Goal: Information Seeking & Learning: Learn about a topic

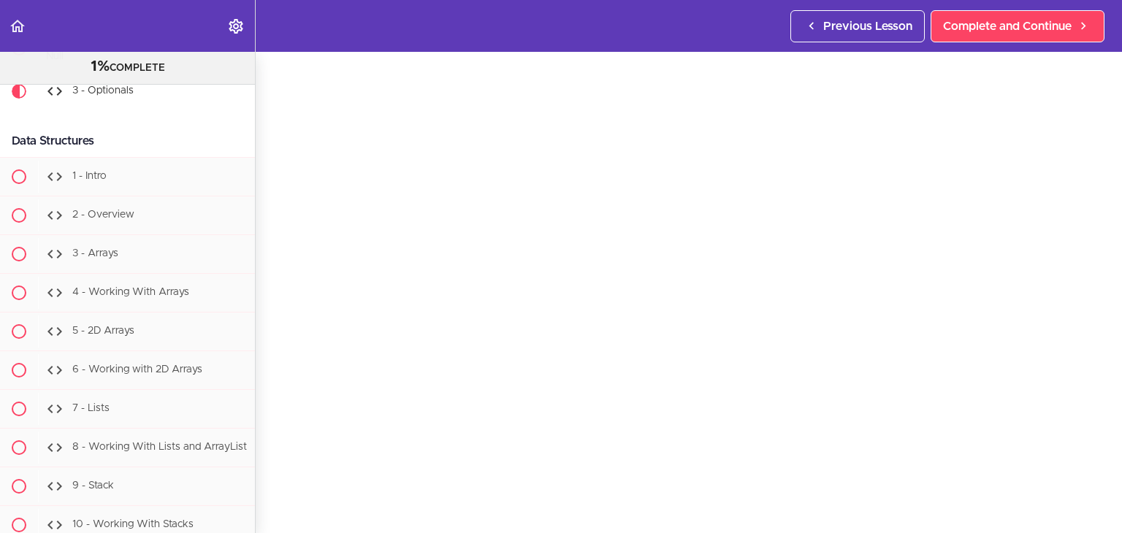
scroll to position [10255, 0]
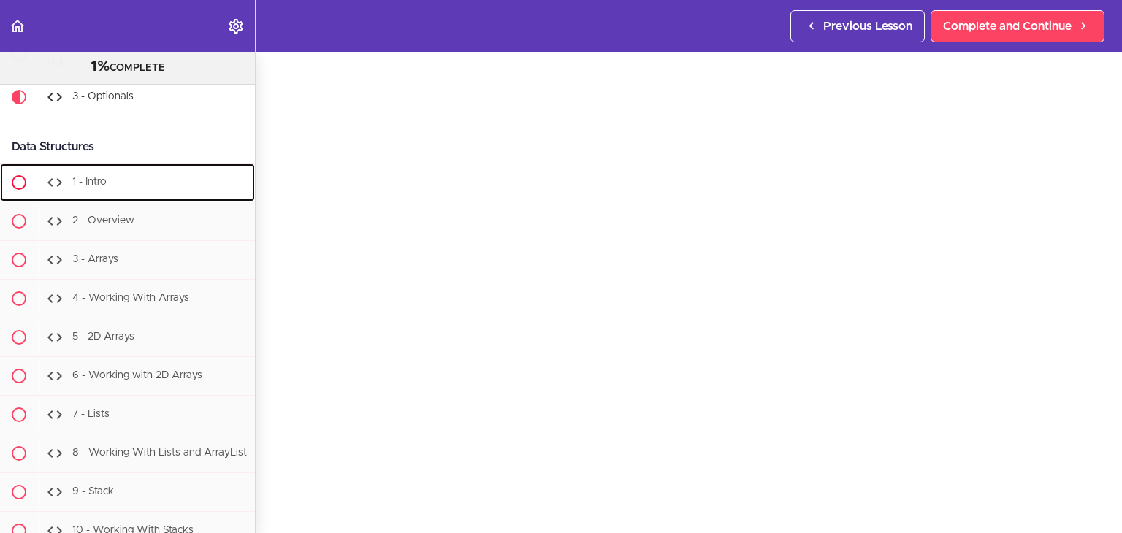
click at [123, 199] on div "1 - Intro" at bounding box center [146, 183] width 217 height 32
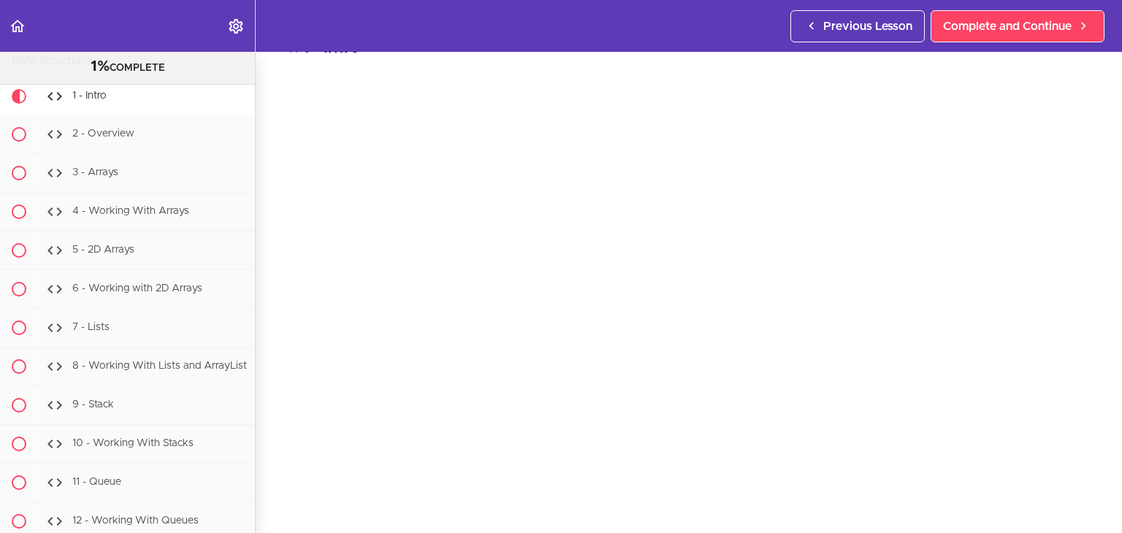
scroll to position [44, 0]
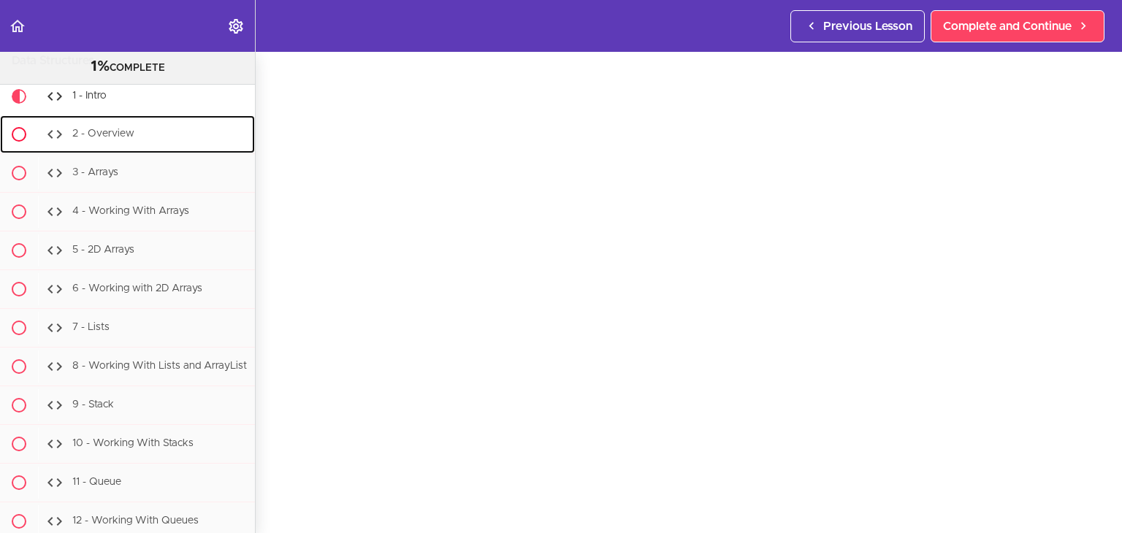
click at [111, 140] on span "2 - Overview" at bounding box center [103, 134] width 62 height 10
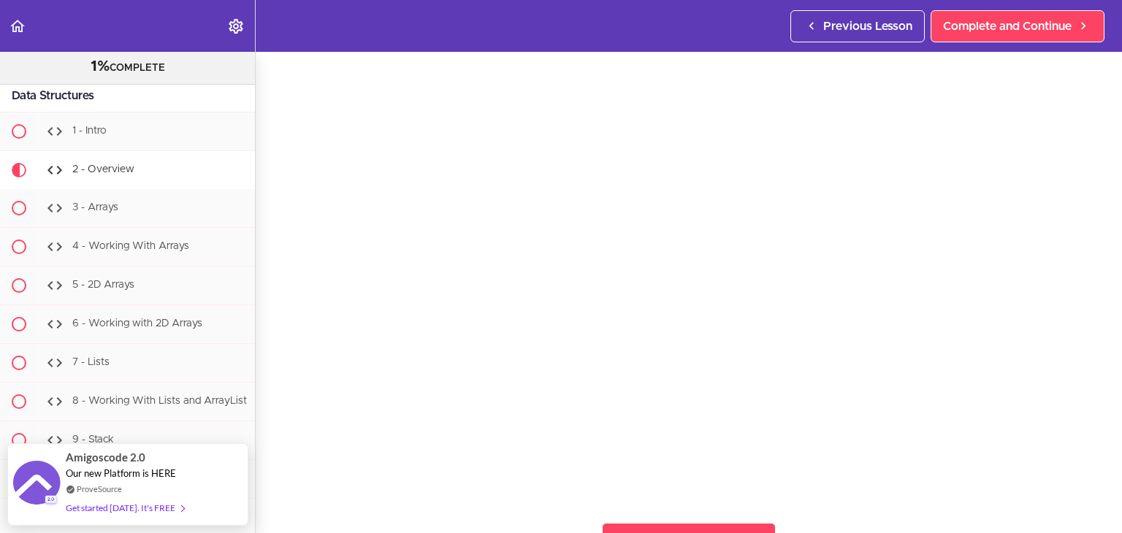
scroll to position [57, 0]
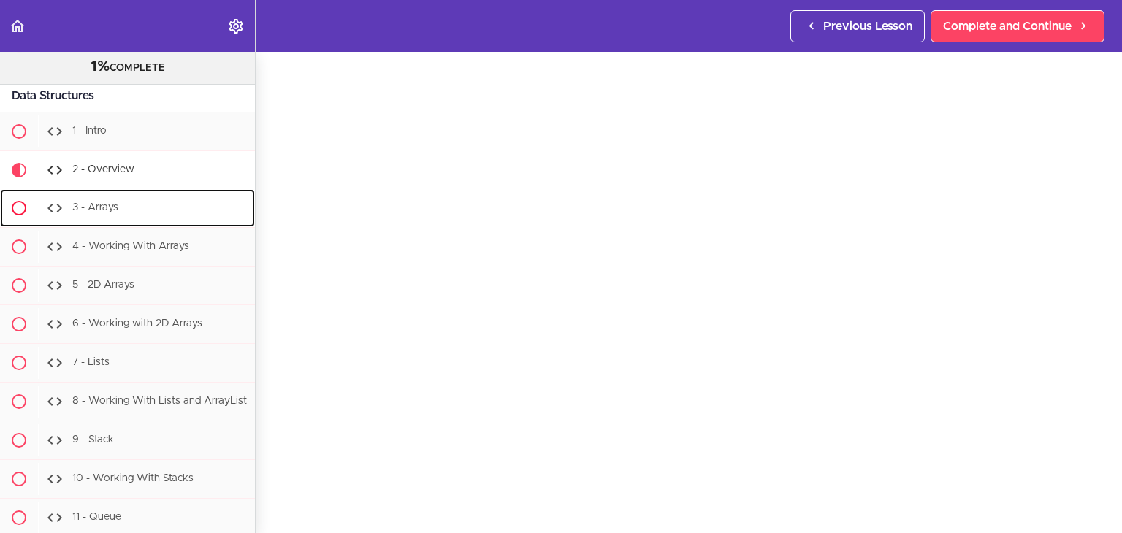
click at [114, 213] on span "3 - Arrays" at bounding box center [95, 208] width 46 height 10
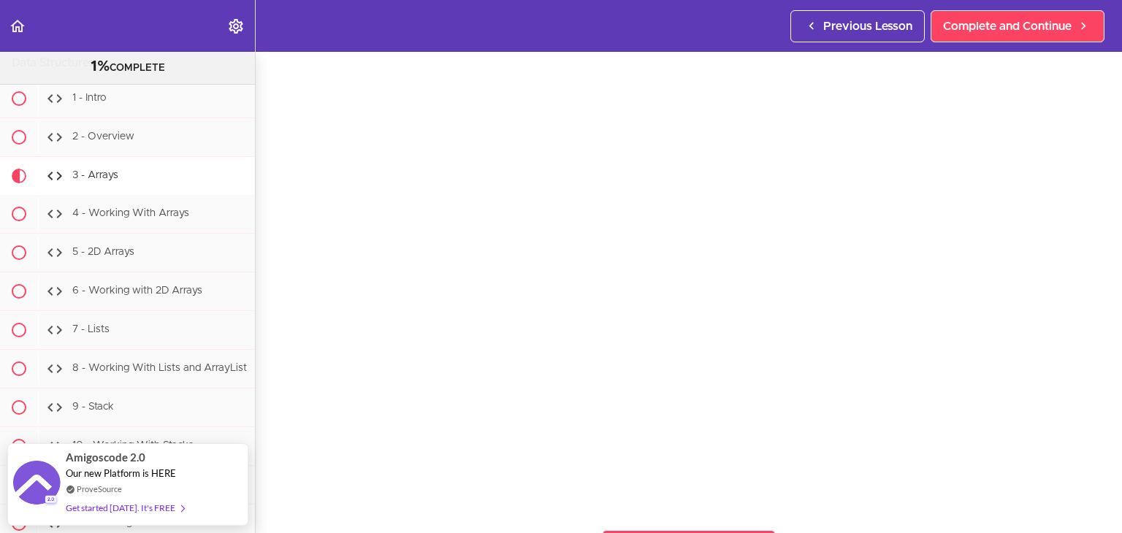
scroll to position [73, 0]
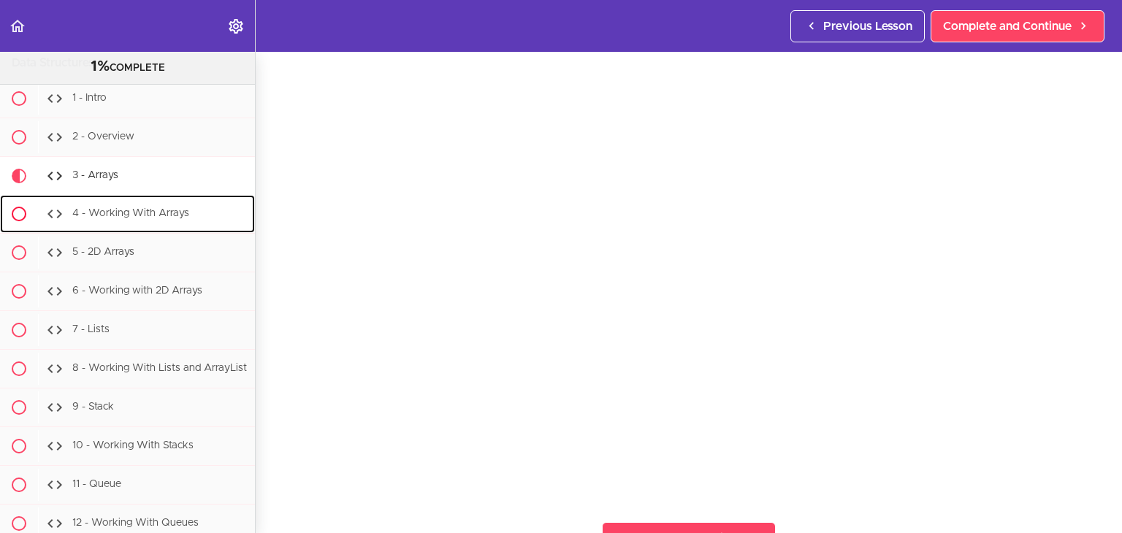
click at [141, 230] on div "4 - Working With Arrays" at bounding box center [146, 214] width 217 height 32
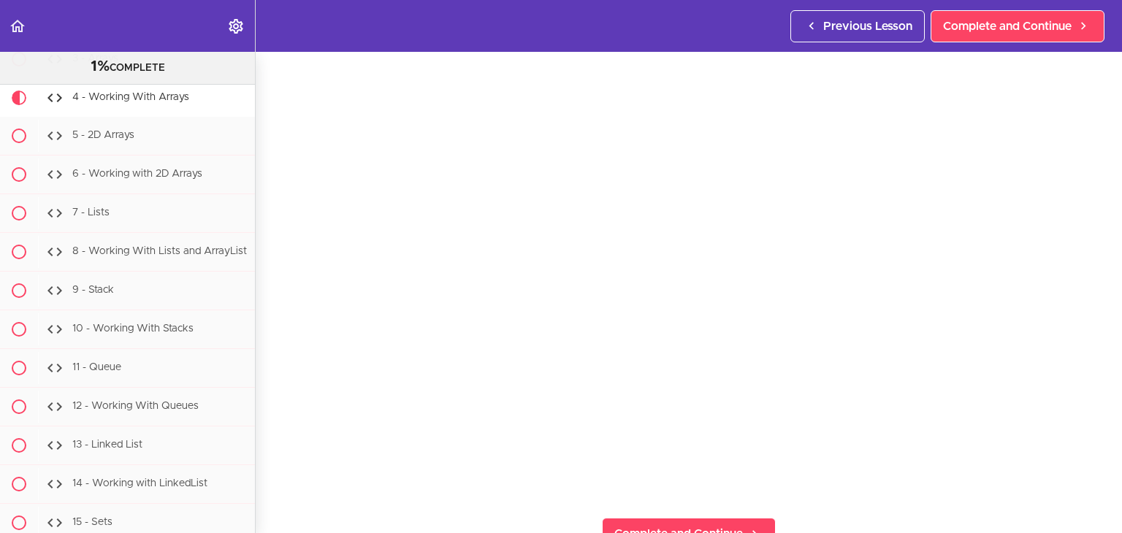
scroll to position [73, 0]
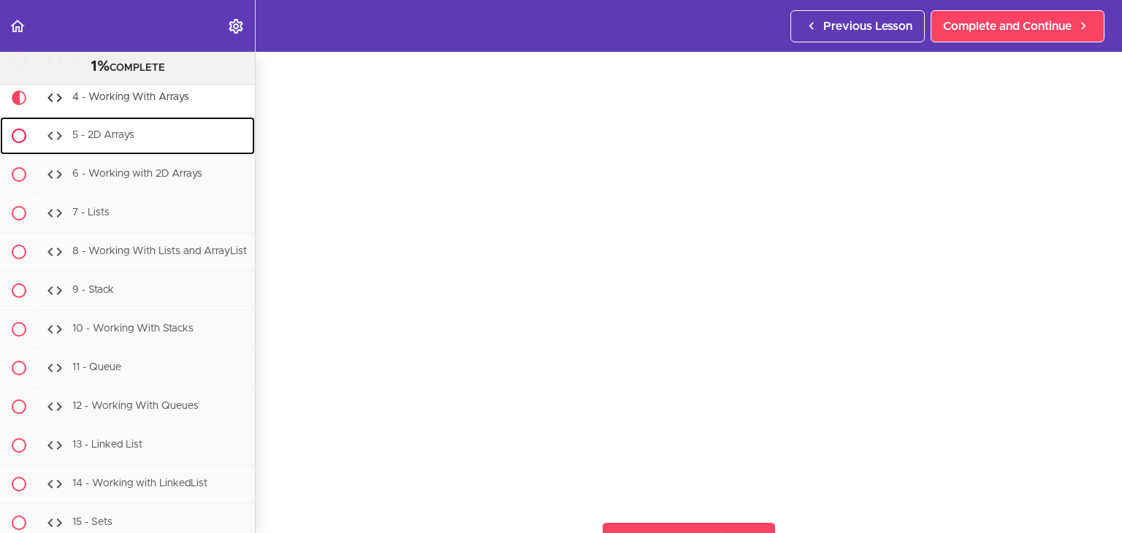
click at [107, 141] on span "5 - 2D Arrays" at bounding box center [103, 136] width 62 height 10
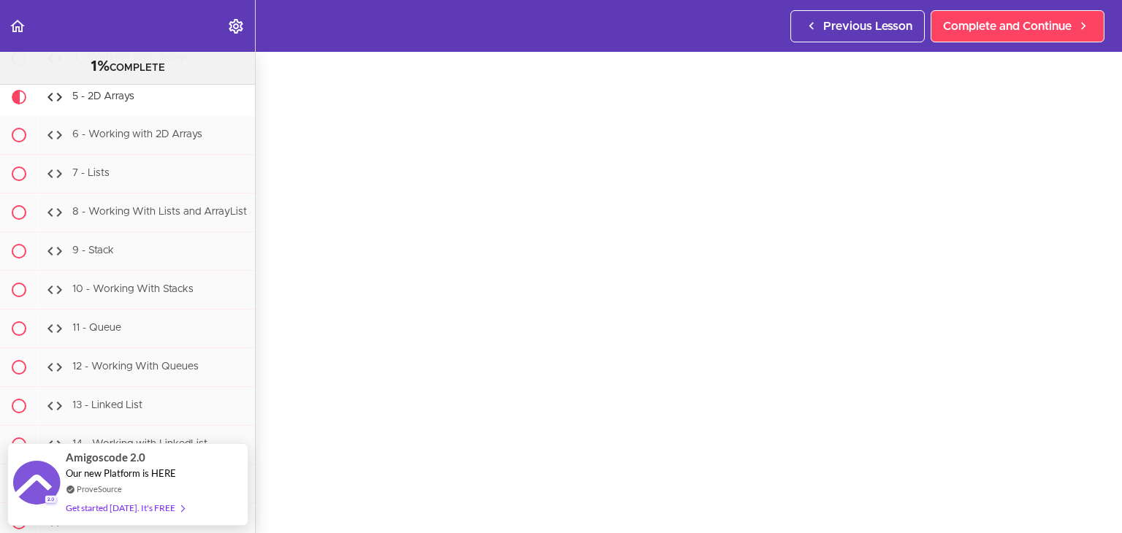
scroll to position [44, 0]
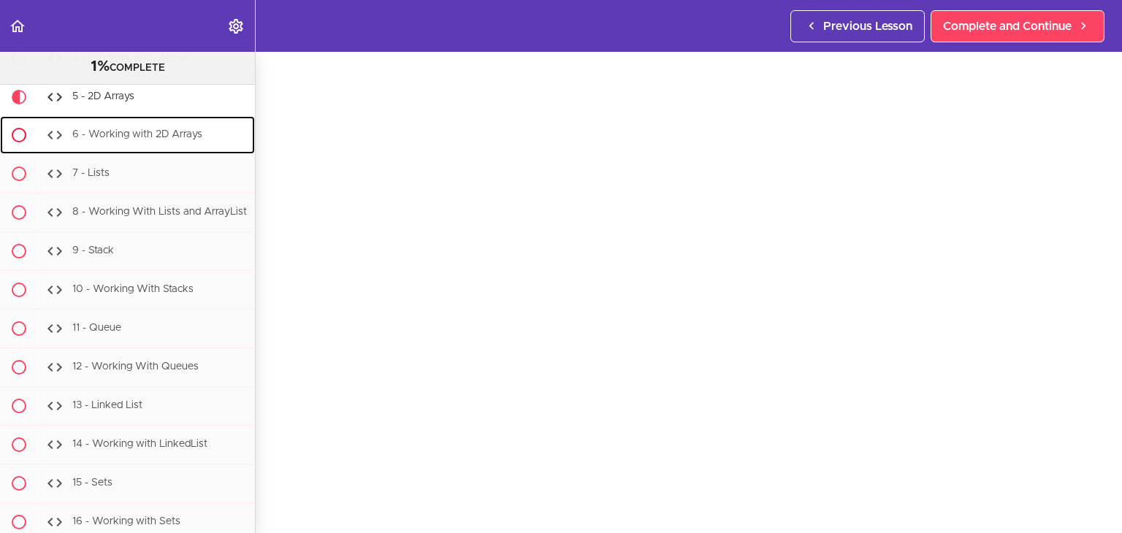
click at [123, 140] on span "6 - Working with 2D Arrays" at bounding box center [137, 135] width 130 height 10
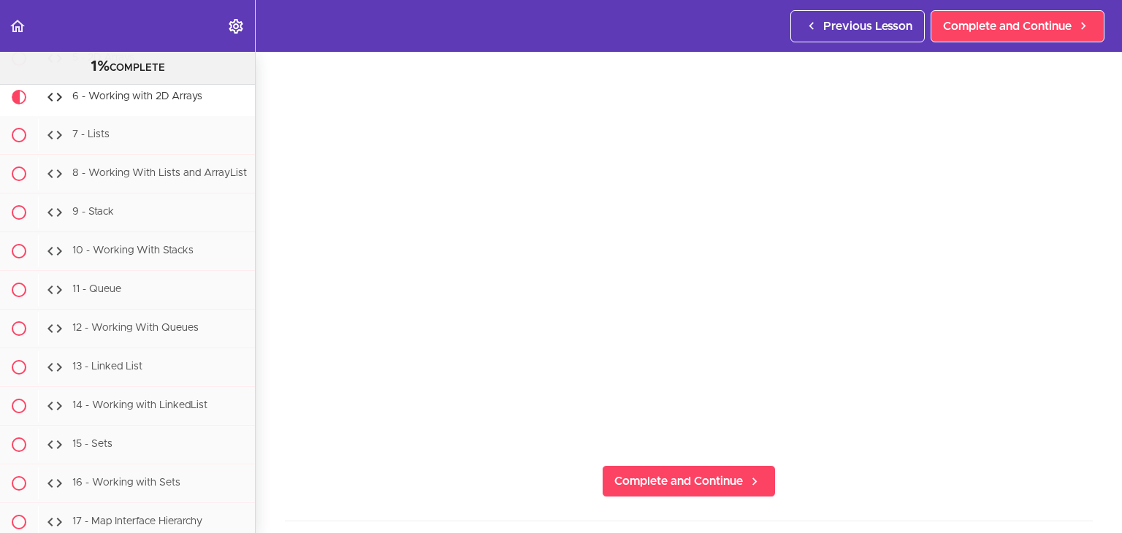
scroll to position [199, 0]
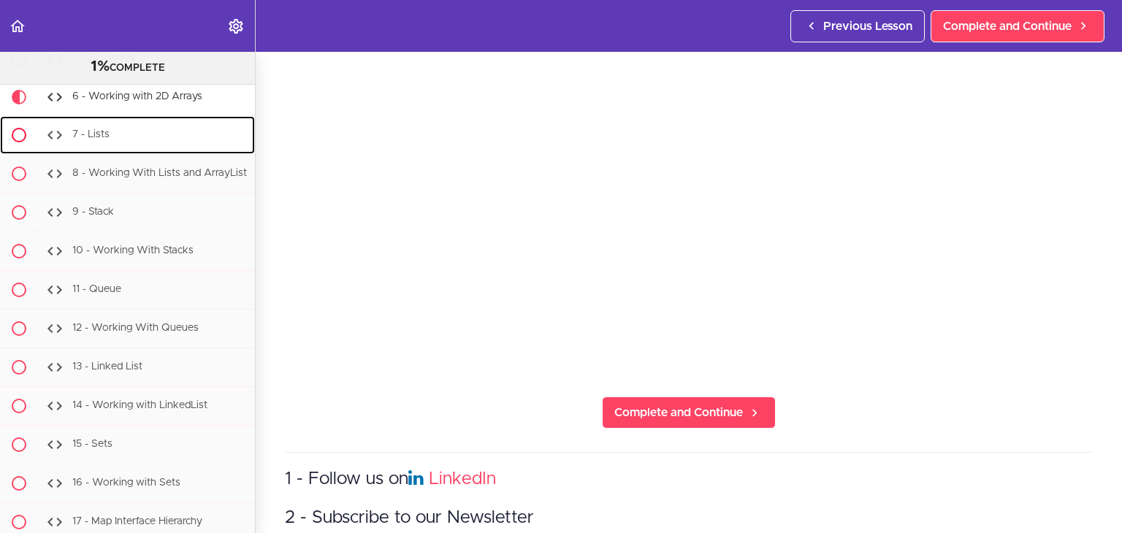
click at [129, 151] on div "7 - Lists" at bounding box center [146, 135] width 217 height 32
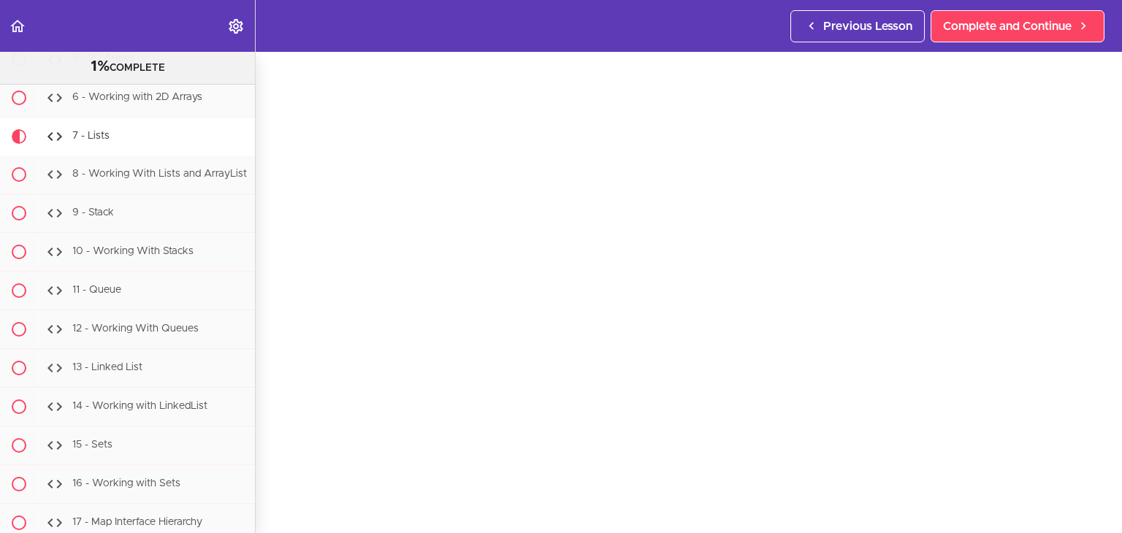
scroll to position [10499, 0]
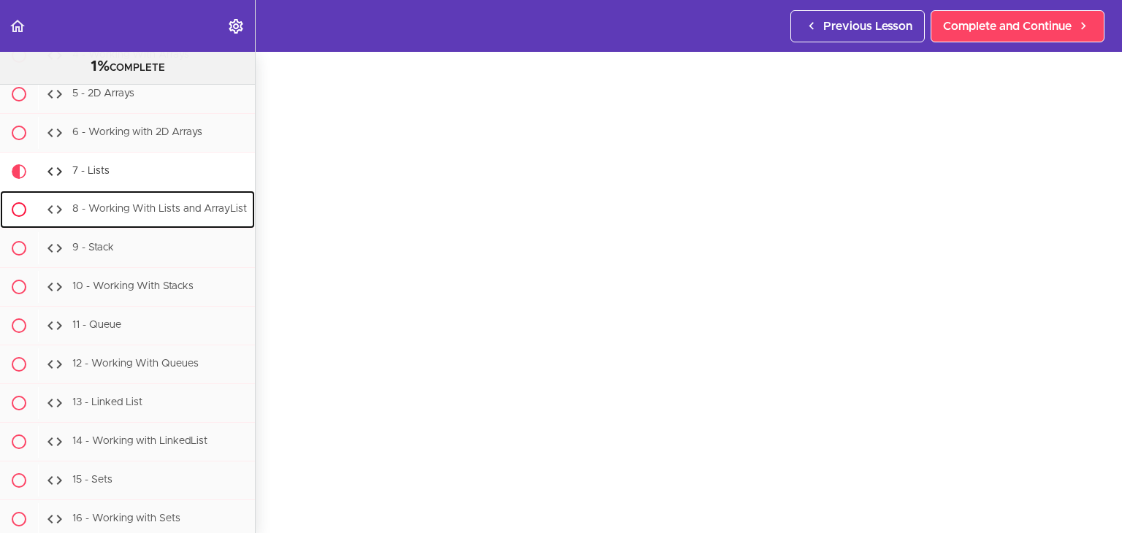
click at [137, 215] on span "8 - Working With Lists and ArrayList" at bounding box center [159, 210] width 175 height 10
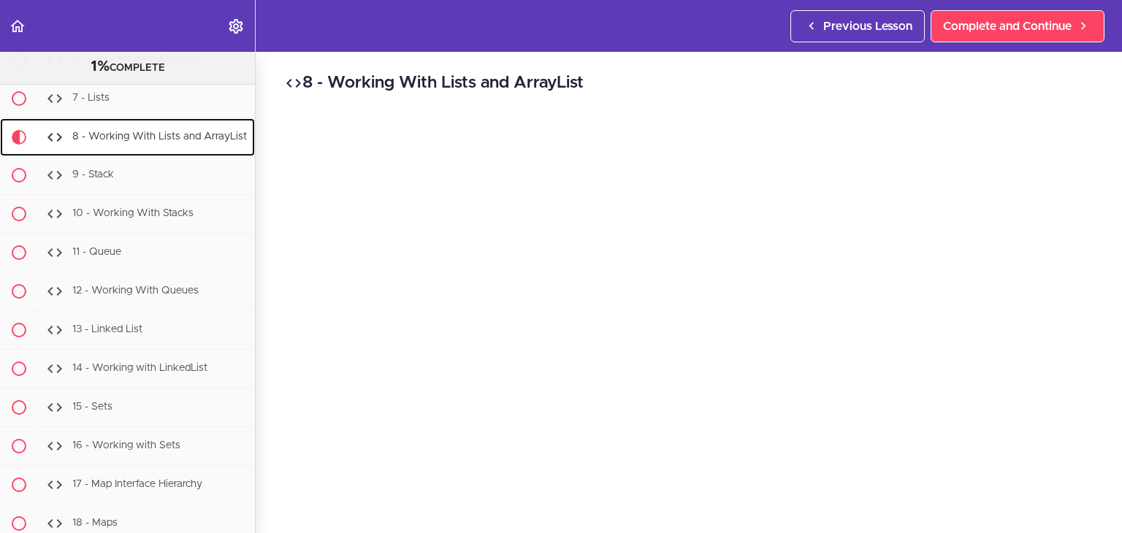
scroll to position [10612, 0]
